Goal: Task Accomplishment & Management: Use online tool/utility

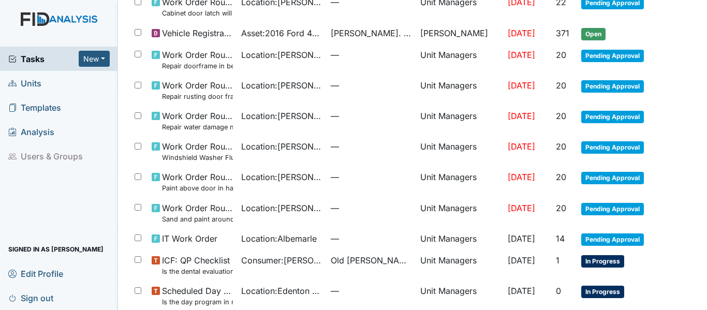
scroll to position [201, 0]
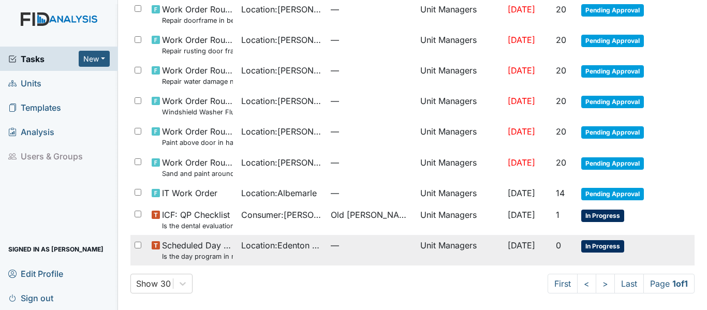
click at [256, 247] on span "Location : Edenton DP" at bounding box center [281, 245] width 81 height 12
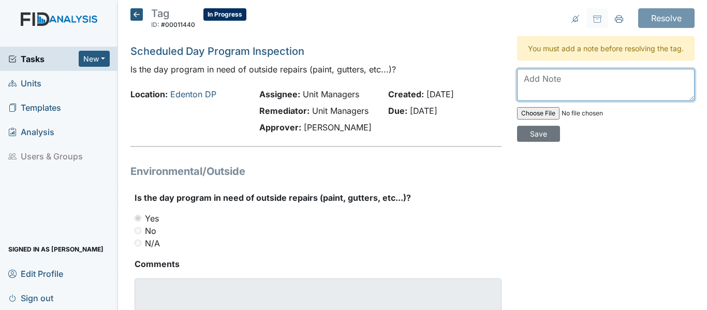
click at [527, 88] on textarea at bounding box center [606, 85] width 178 height 32
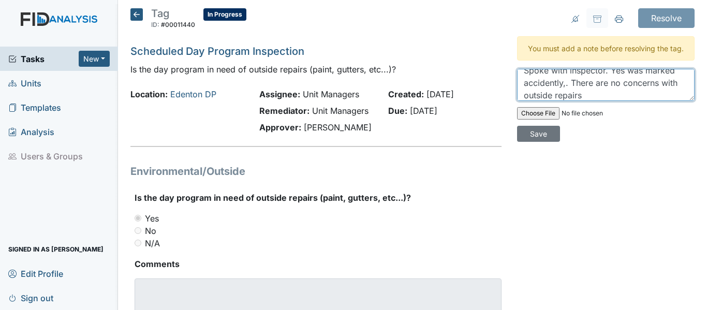
click at [560, 95] on textarea "Spoke with inspector. Yes was marked accidently,. There are no concerns with ou…" at bounding box center [606, 85] width 178 height 32
click at [588, 99] on textarea "Spoke with inspector. Yes was marked accidently. There are no concerns with out…" at bounding box center [606, 85] width 178 height 32
type textarea "Spoke with inspector. Yes was marked accidently. There are no concerns with out…"
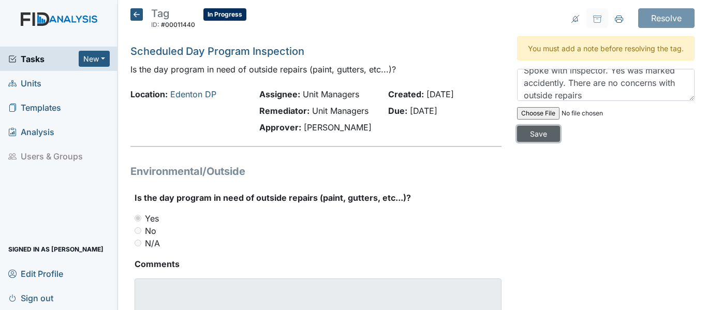
click at [535, 142] on input "Save" at bounding box center [538, 134] width 43 height 16
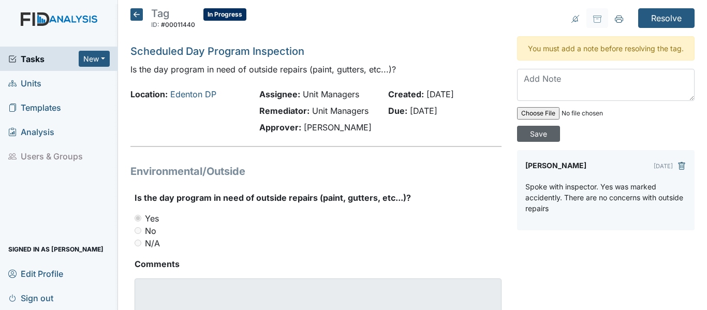
scroll to position [0, 0]
click at [643, 16] on input "Resolve" at bounding box center [666, 18] width 56 height 20
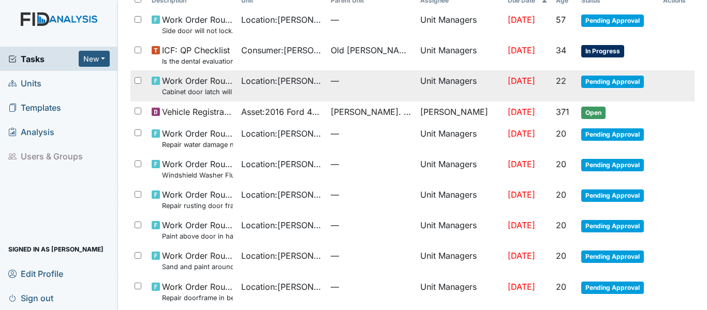
scroll to position [49, 0]
